Goal: Check status

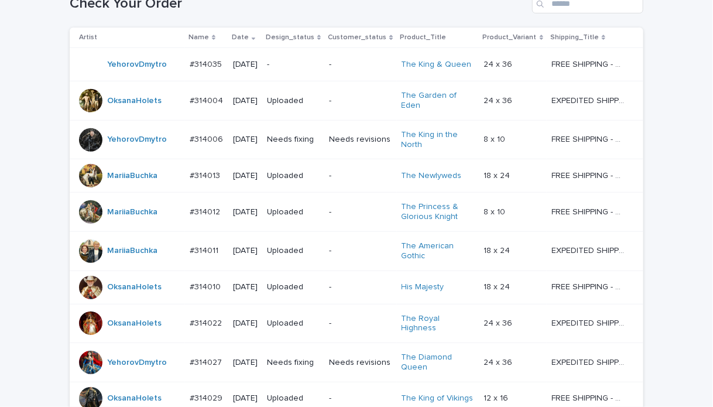
scroll to position [234, 0]
